Goal: Check status: Check status

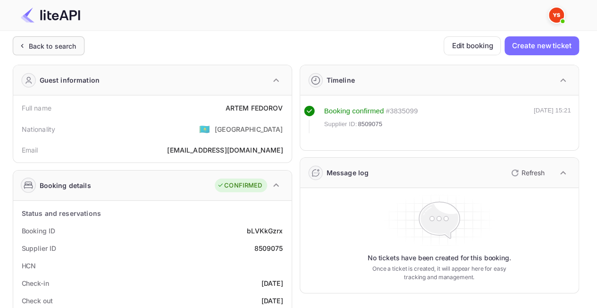
click at [64, 46] on div "Back to search" at bounding box center [53, 46] width 48 height 10
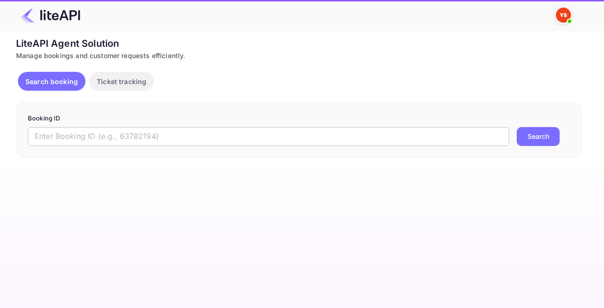
click at [144, 127] on input "text" at bounding box center [268, 136] width 481 height 19
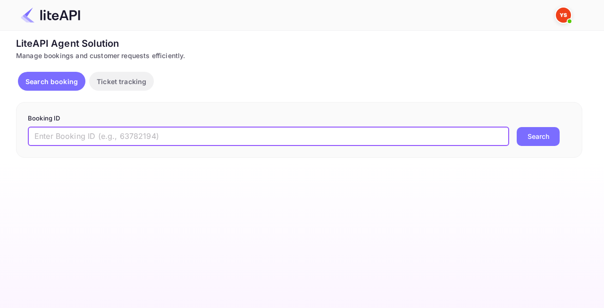
paste input "9093396"
type input "9093396"
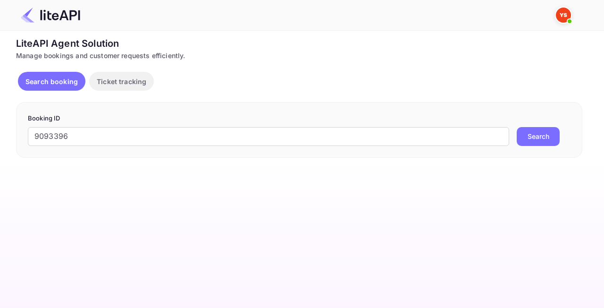
drag, startPoint x: 540, startPoint y: 127, endPoint x: 540, endPoint y: 134, distance: 6.6
click at [540, 127] on button "Search" at bounding box center [538, 136] width 43 height 19
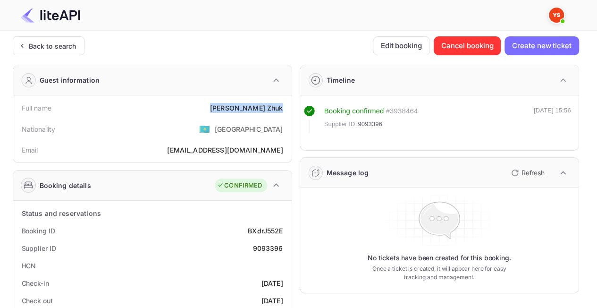
drag, startPoint x: 229, startPoint y: 105, endPoint x: 283, endPoint y: 111, distance: 53.7
click at [283, 111] on div "Full name [PERSON_NAME]" at bounding box center [152, 107] width 271 height 17
copy div "[PERSON_NAME]"
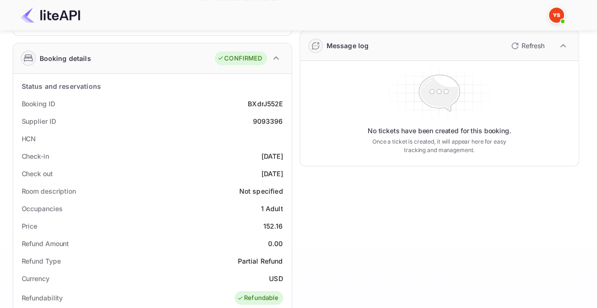
scroll to position [142, 0]
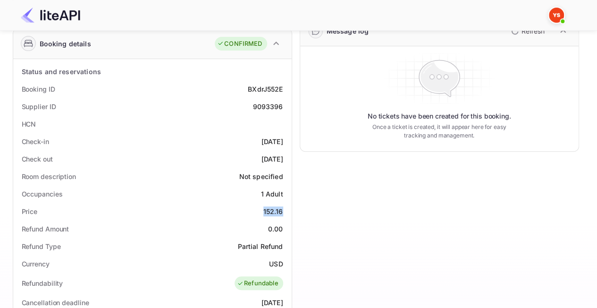
drag, startPoint x: 258, startPoint y: 208, endPoint x: 287, endPoint y: 208, distance: 29.3
click at [287, 208] on div "Price 152.16" at bounding box center [152, 210] width 271 height 17
copy div "152.16"
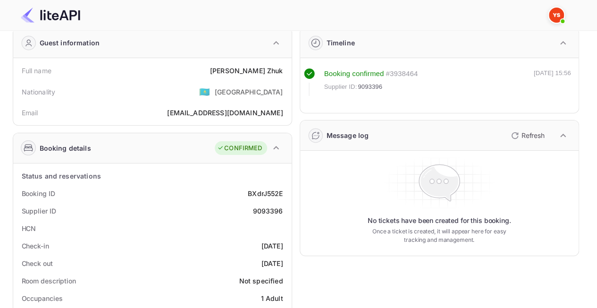
scroll to position [0, 0]
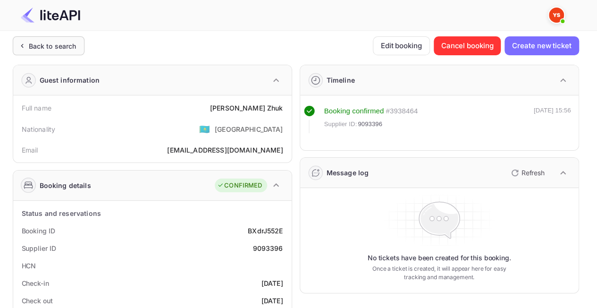
click at [45, 44] on div "Back to search" at bounding box center [53, 46] width 48 height 10
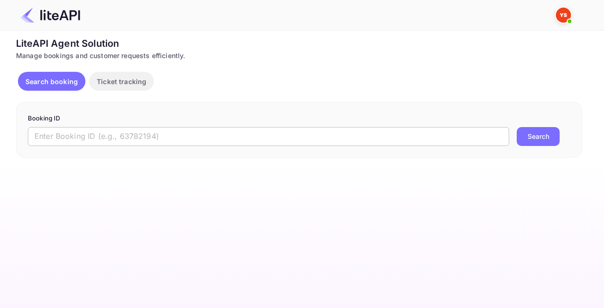
click at [102, 150] on div "Booking ID ​ Search" at bounding box center [299, 130] width 566 height 56
click at [103, 143] on input "text" at bounding box center [268, 136] width 481 height 19
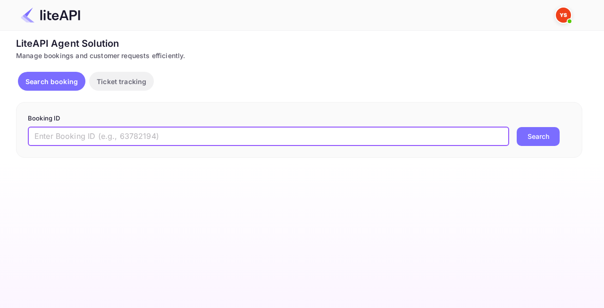
paste input "8038776"
type input "8038776"
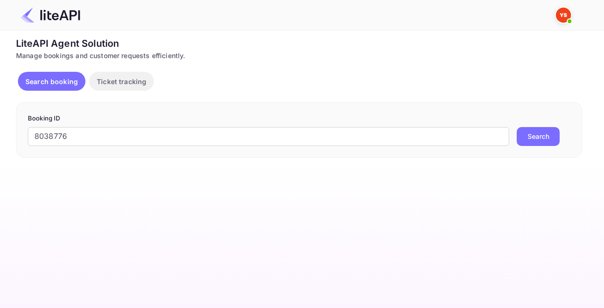
click at [530, 136] on button "Search" at bounding box center [538, 136] width 43 height 19
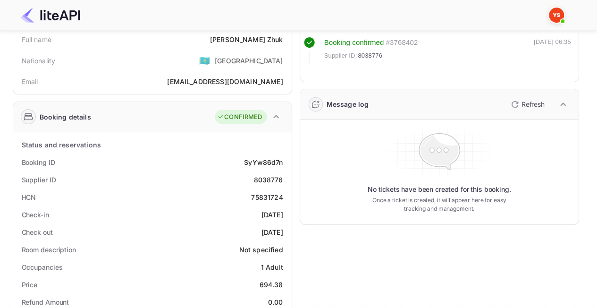
scroll to position [47, 0]
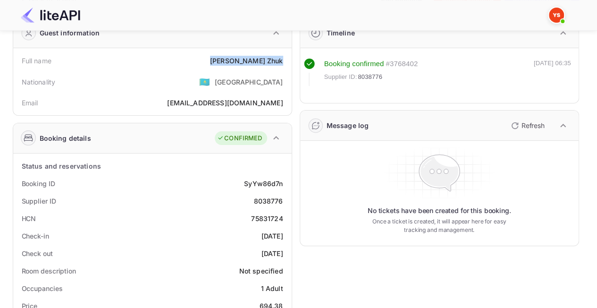
drag, startPoint x: 227, startPoint y: 60, endPoint x: 288, endPoint y: 60, distance: 60.9
click at [288, 60] on div "Full name [PERSON_NAME] Nationality 🇰🇿 [DEMOGRAPHIC_DATA] [PERSON_NAME] [PERSON…" at bounding box center [152, 81] width 278 height 67
copy div "[PERSON_NAME]"
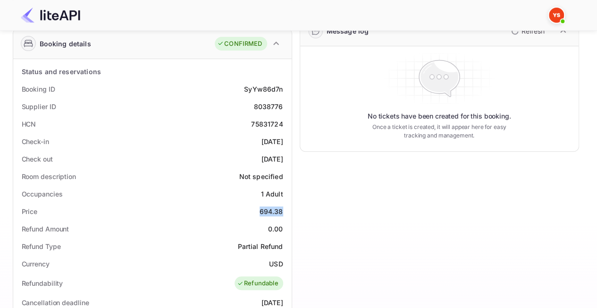
click at [288, 212] on div "Status and reservations Booking ID SyYw86d7n Supplier ID 8038776 HCN 75831724 C…" at bounding box center [152, 310] width 278 height 502
copy div "694.38"
